Goal: Task Accomplishment & Management: Manage account settings

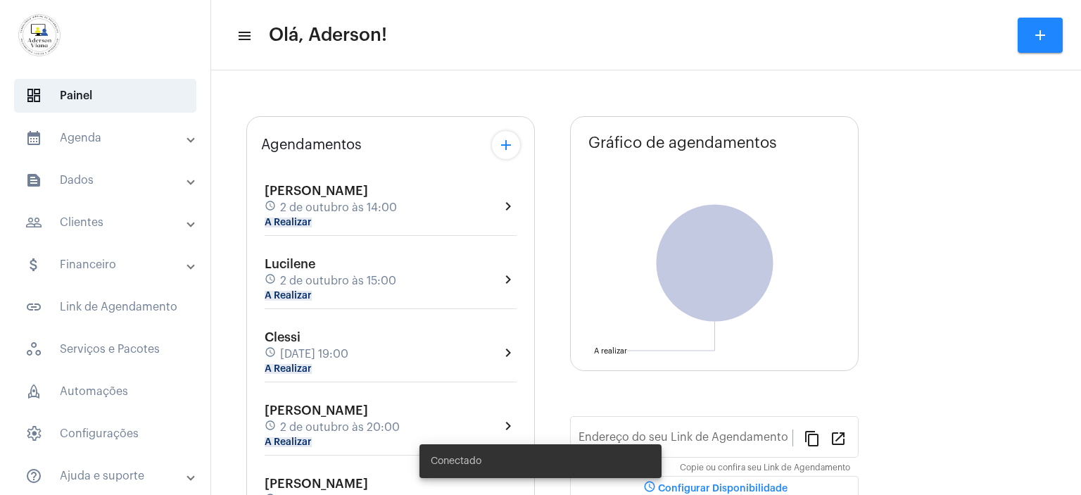
type input "[URL][DOMAIN_NAME]"
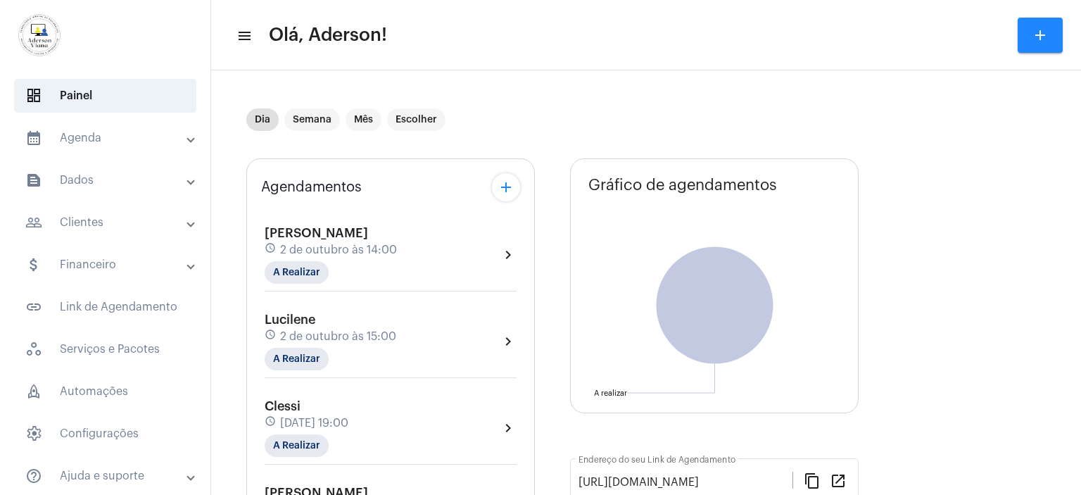
click at [91, 230] on mat-panel-title "people_outline Clientes" at bounding box center [106, 222] width 163 height 17
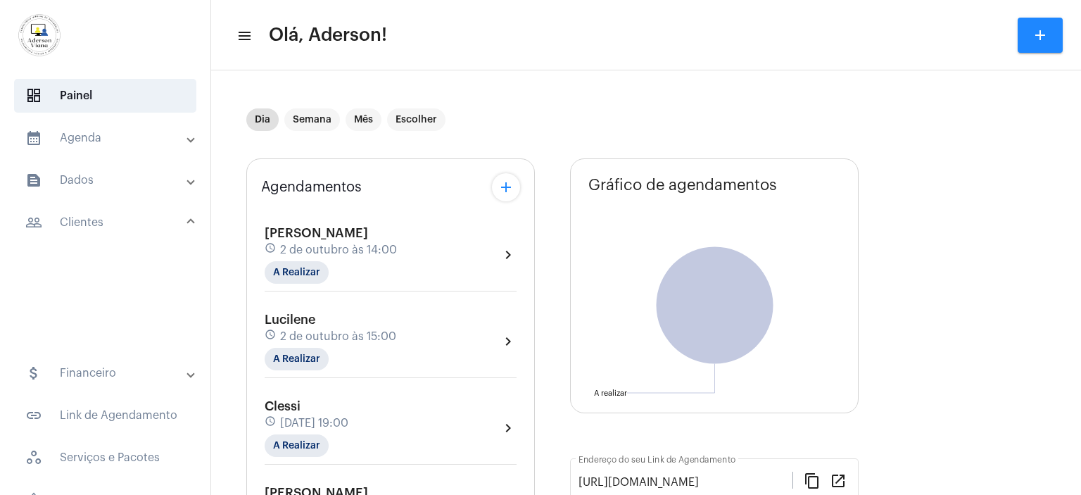
click at [91, 230] on mat-panel-title "people_outline Clientes" at bounding box center [106, 222] width 163 height 17
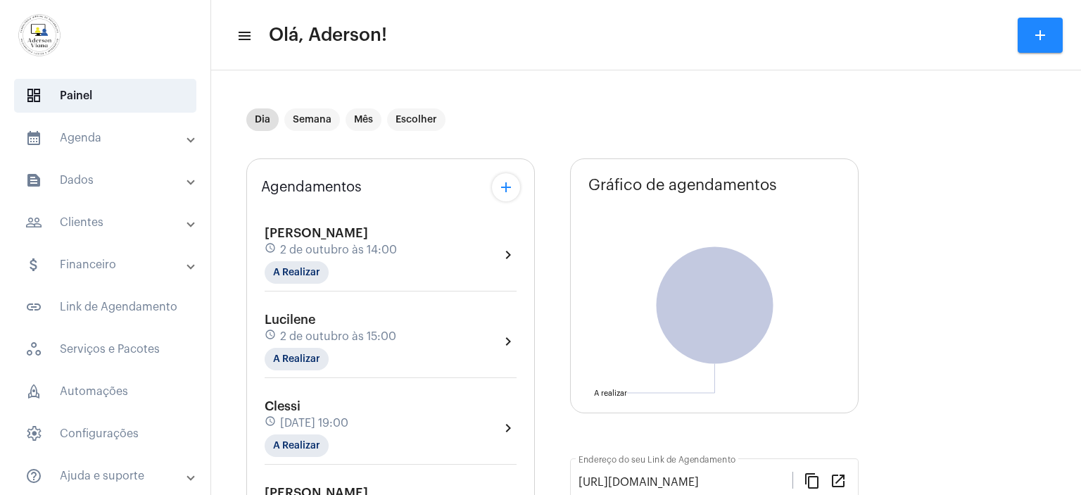
click at [91, 230] on mat-panel-title "people_outline Clientes" at bounding box center [106, 222] width 163 height 17
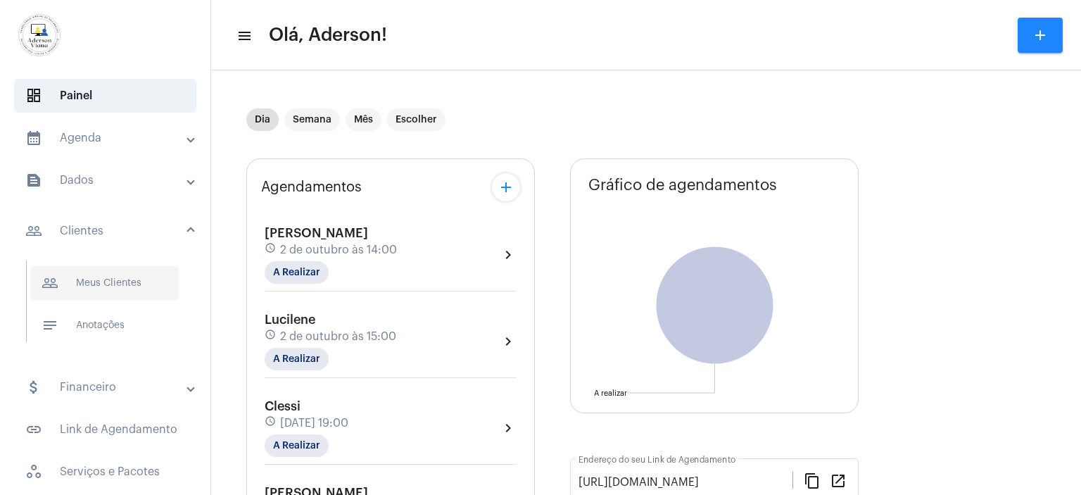
click at [115, 278] on span "people_outline Meus Clientes" at bounding box center [104, 283] width 148 height 34
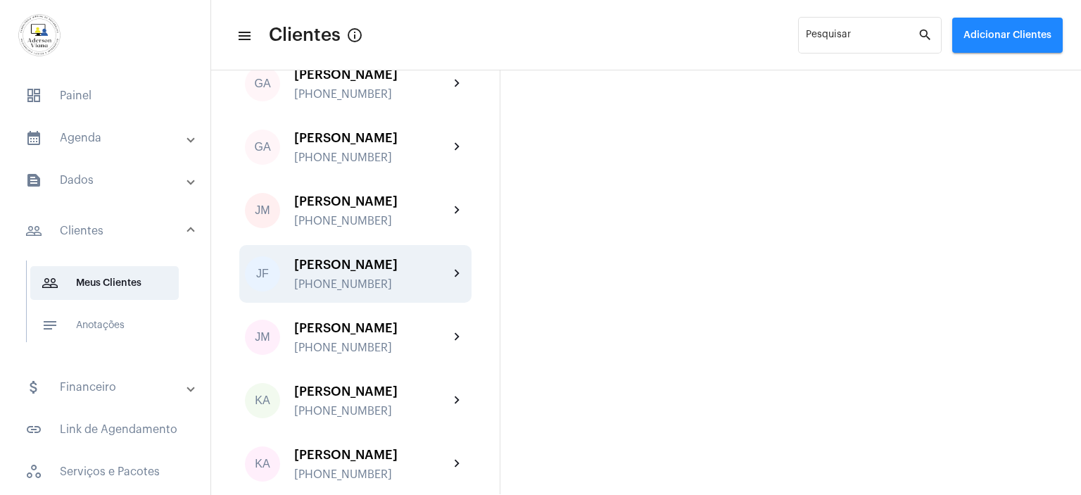
scroll to position [1266, 0]
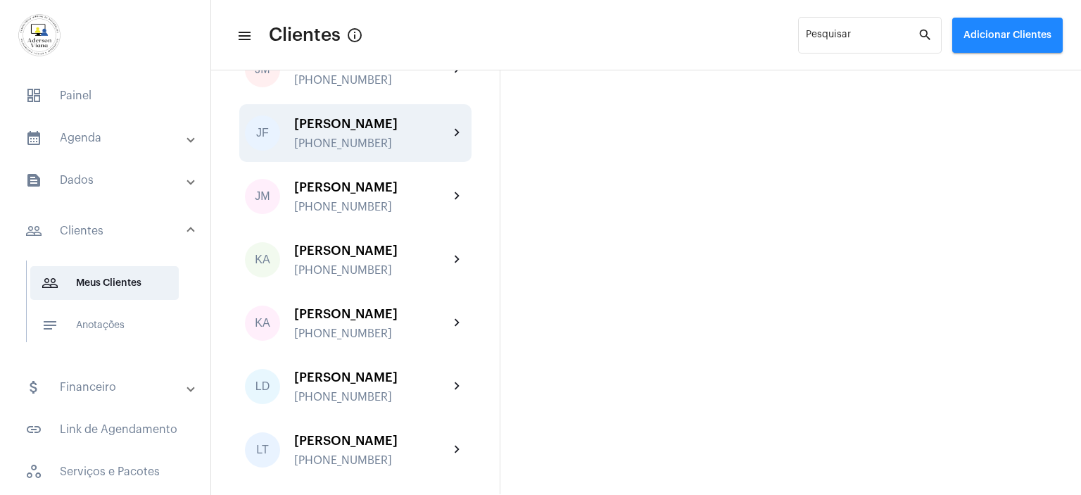
click at [361, 148] on div "[PHONE_NUMBER]" at bounding box center [371, 143] width 155 height 13
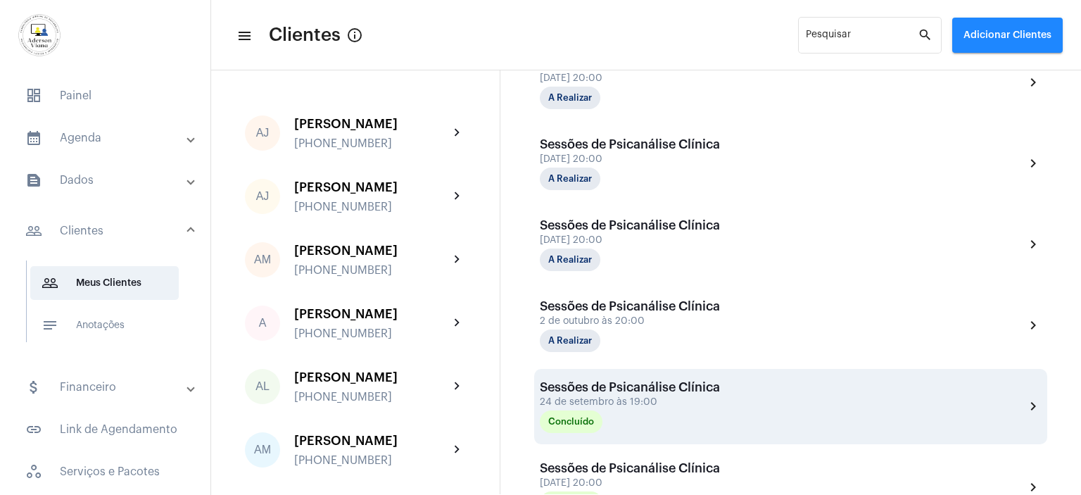
scroll to position [492, 0]
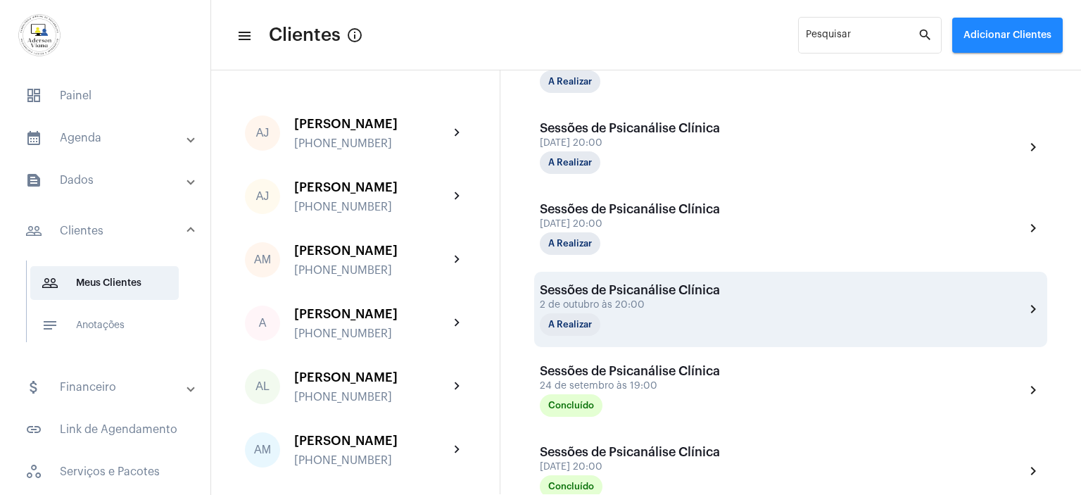
click at [651, 303] on div "2 de outubro às 20:00" at bounding box center [630, 305] width 180 height 11
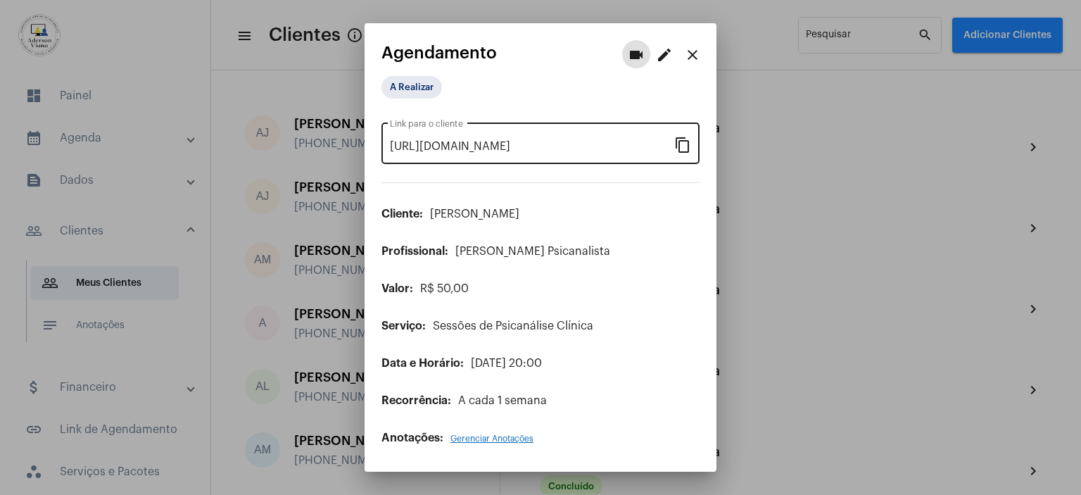
click at [682, 148] on mat-icon "content_copy" at bounding box center [682, 144] width 17 height 17
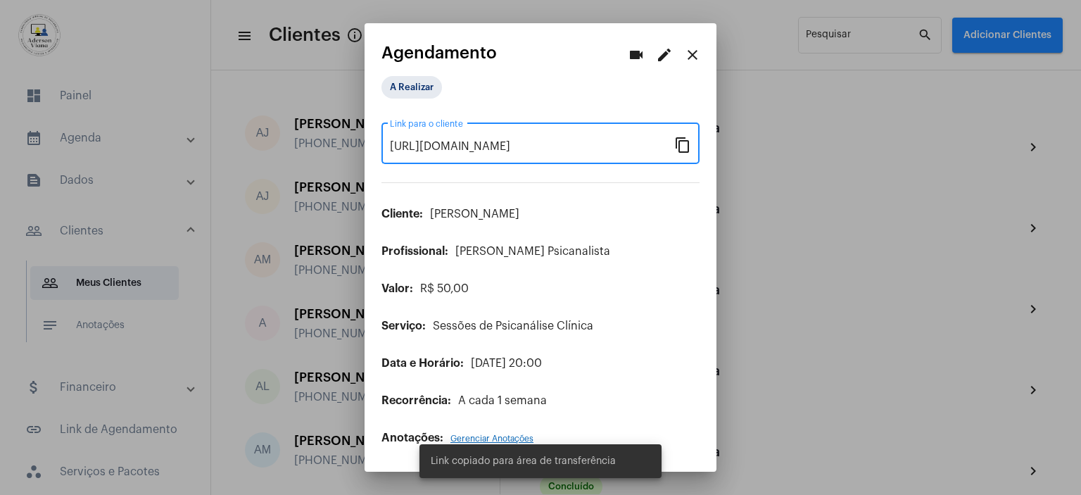
scroll to position [0, 122]
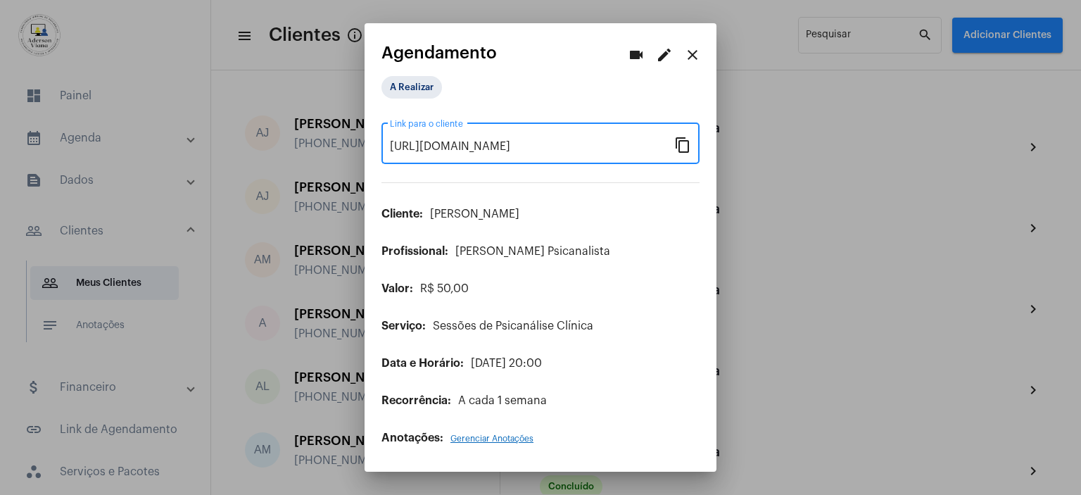
click at [682, 148] on mat-icon "content_copy" at bounding box center [682, 144] width 17 height 17
click at [701, 53] on button "close" at bounding box center [692, 54] width 28 height 28
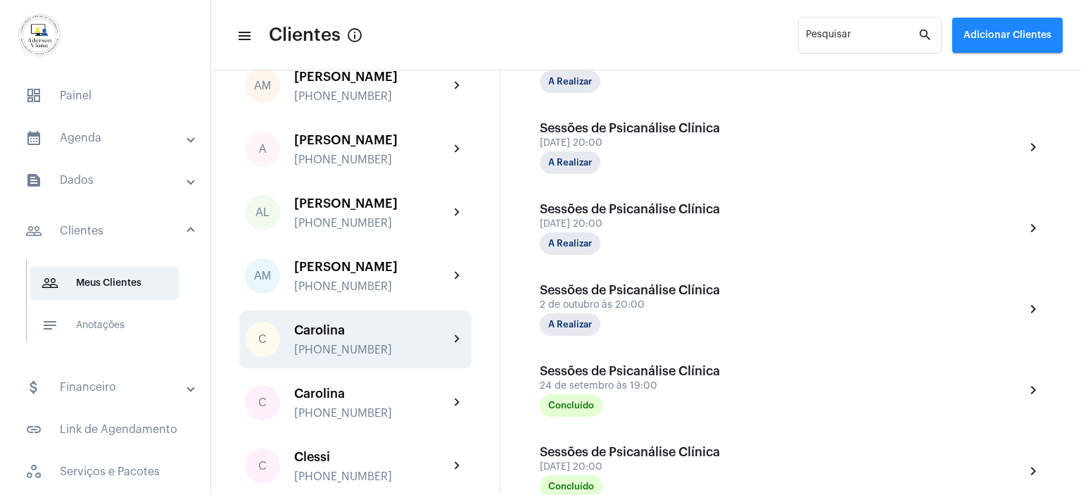
scroll to position [211, 0]
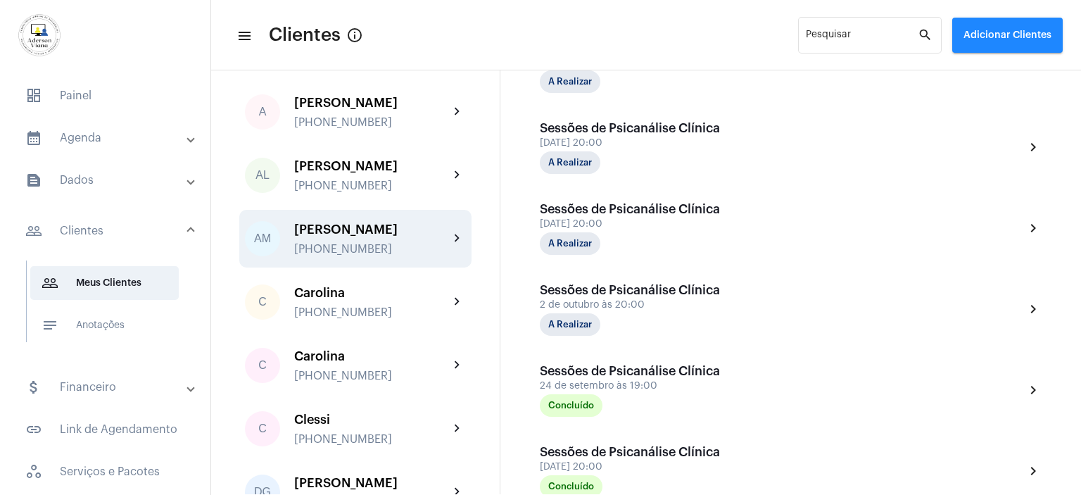
click at [338, 244] on div "[PHONE_NUMBER]" at bounding box center [371, 249] width 155 height 13
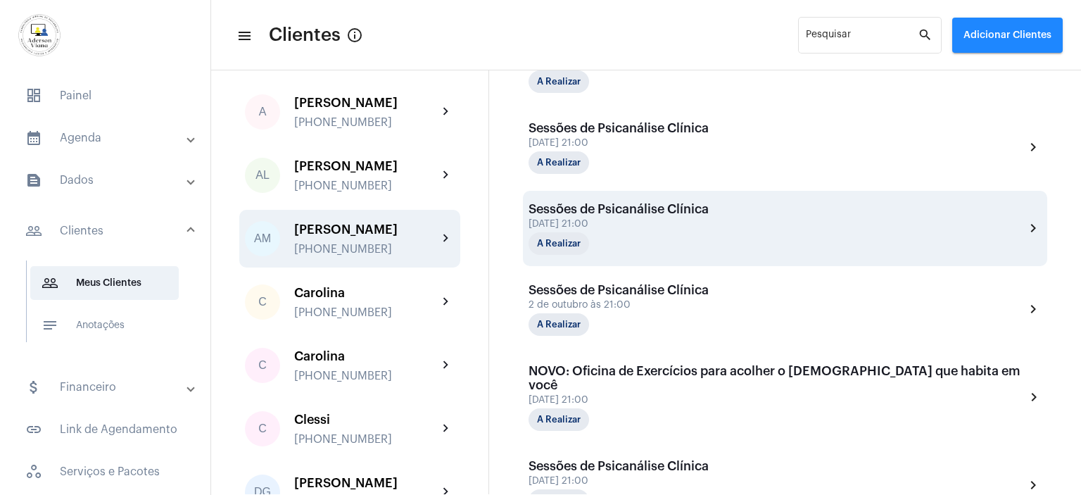
scroll to position [563, 0]
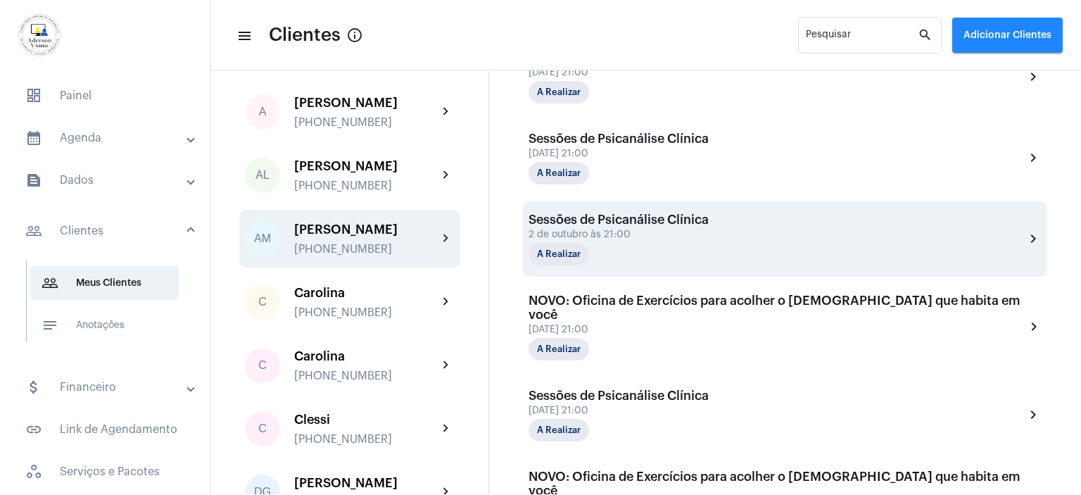
click at [626, 243] on div "A Realizar" at bounding box center [598, 254] width 141 height 23
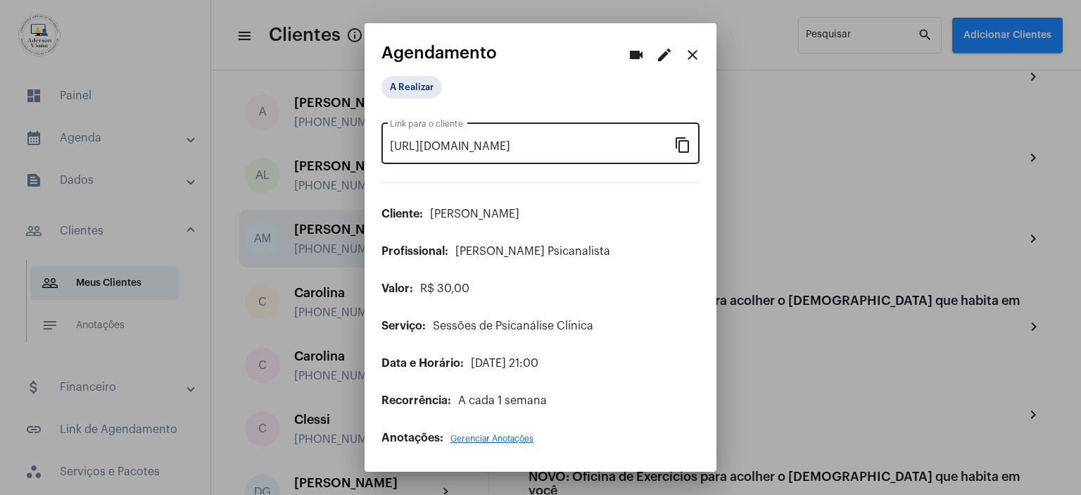
click at [682, 146] on mat-icon "content_copy" at bounding box center [682, 144] width 17 height 17
click at [687, 148] on mat-icon "content_copy" at bounding box center [682, 144] width 17 height 17
